Goal: Check status: Check status

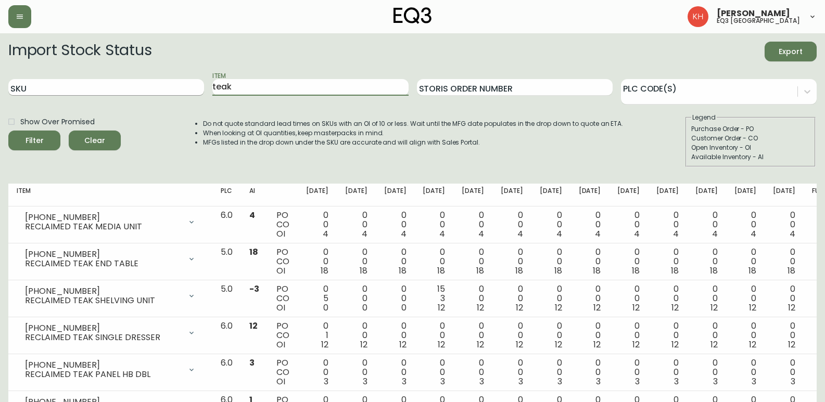
drag, startPoint x: 260, startPoint y: 85, endPoint x: 166, endPoint y: 93, distance: 94.0
click at [166, 93] on div "SKU Item teak Storis Order Number PLC Code(s)" at bounding box center [412, 88] width 808 height 34
click at [166, 93] on input "SKU" at bounding box center [106, 87] width 196 height 17
paste input "[PHONE_NUMBER]"
type input "[PHONE_NUMBER]"
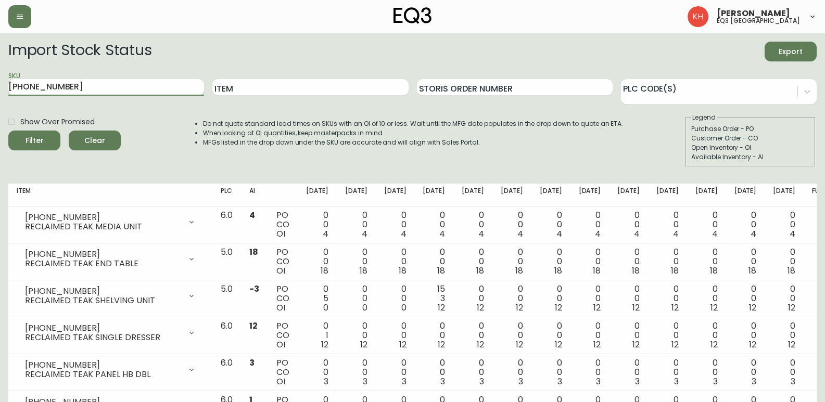
click at [8, 131] on button "Filter" at bounding box center [34, 141] width 52 height 20
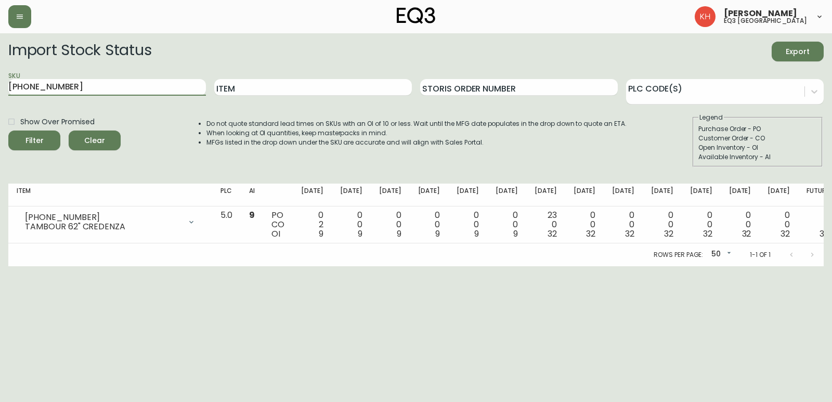
drag, startPoint x: 72, startPoint y: 89, endPoint x: -106, endPoint y: 75, distance: 178.5
click at [0, 75] on html "[PERSON_NAME] eq3 [GEOGRAPHIC_DATA] Import Stock Status Export SKU [PHONE_NUMBE…" at bounding box center [416, 133] width 832 height 266
click at [263, 86] on input "Item" at bounding box center [313, 87] width 198 height 17
type input "TRACE"
click at [8, 131] on button "Filter" at bounding box center [34, 141] width 52 height 20
